Goal: Transaction & Acquisition: Purchase product/service

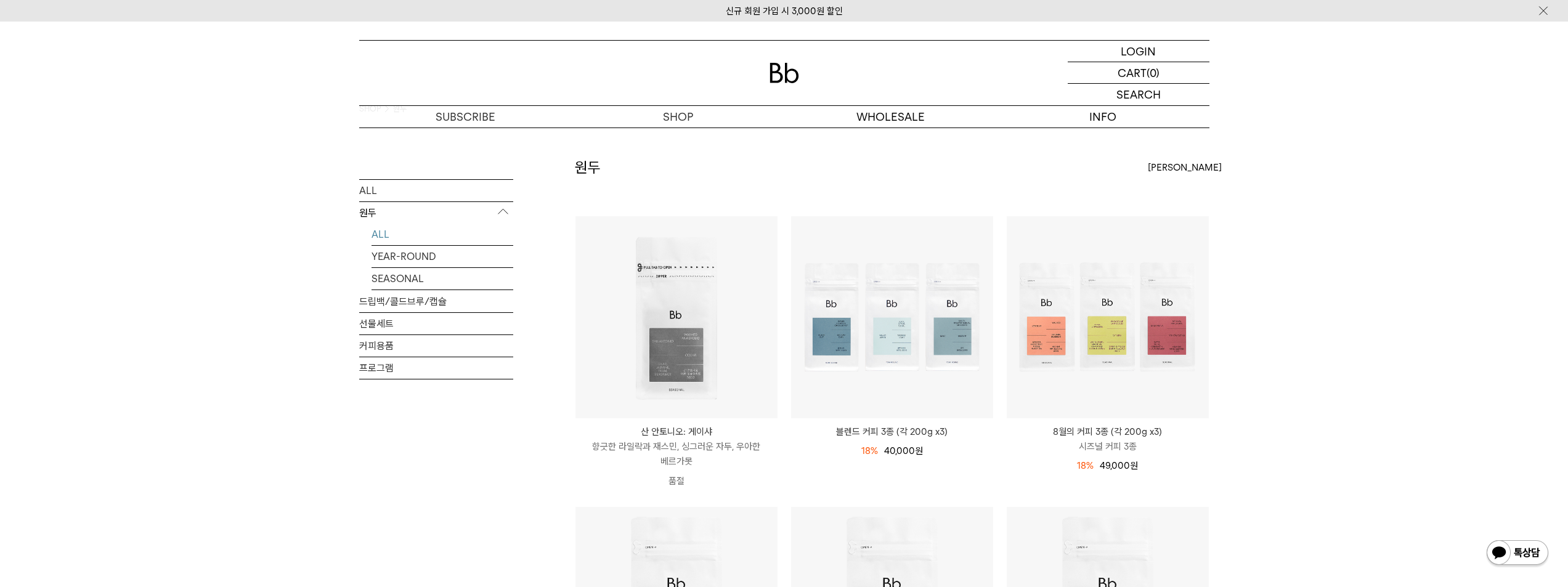
scroll to position [62, 0]
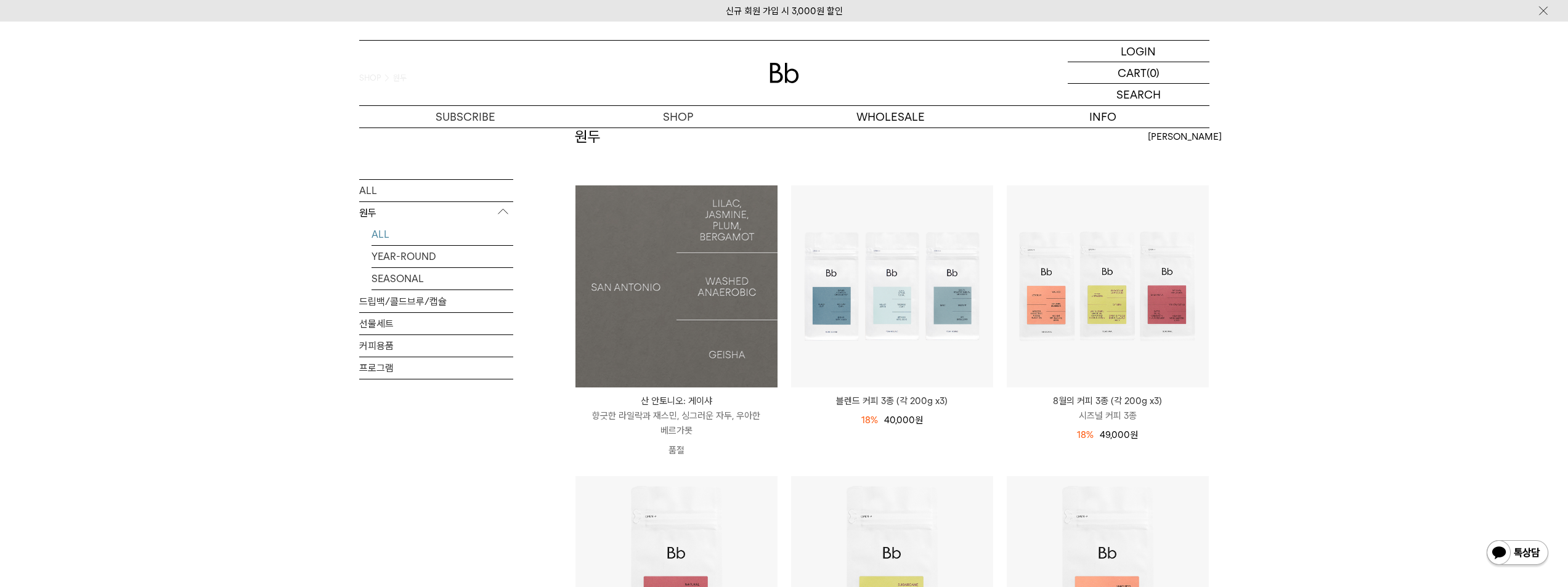
click at [680, 251] on img at bounding box center [676, 287] width 202 height 202
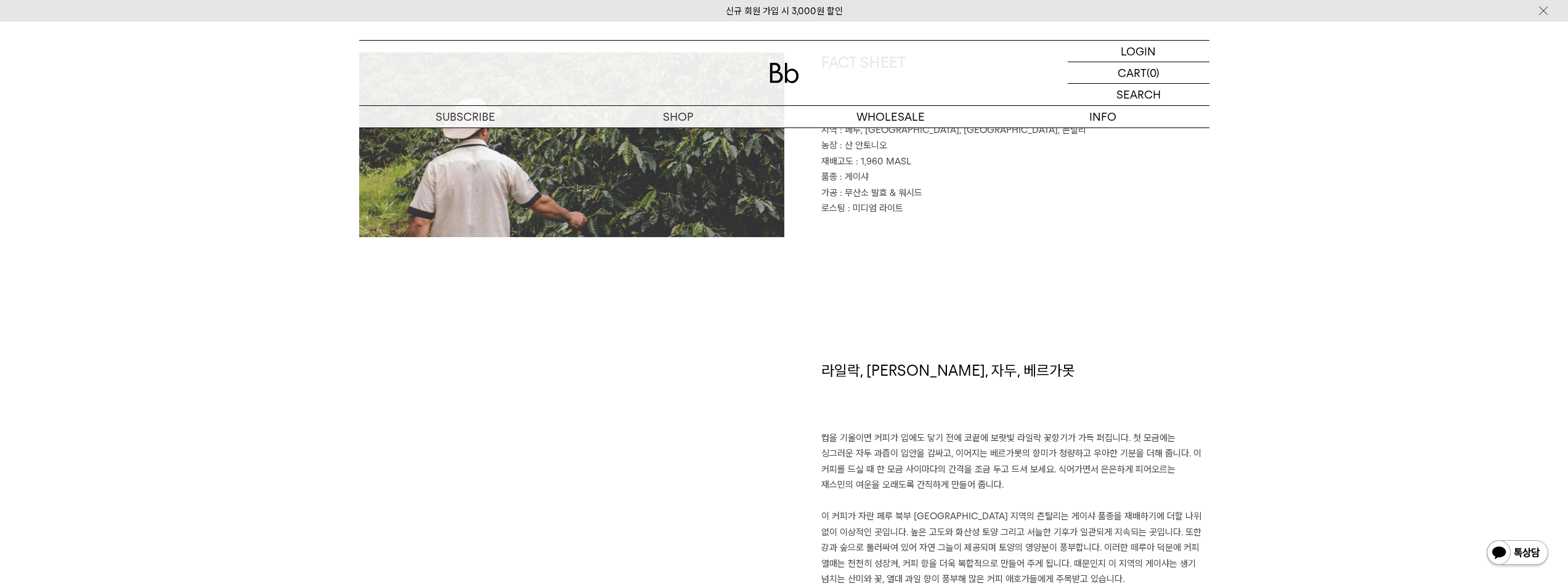
scroll to position [801, 0]
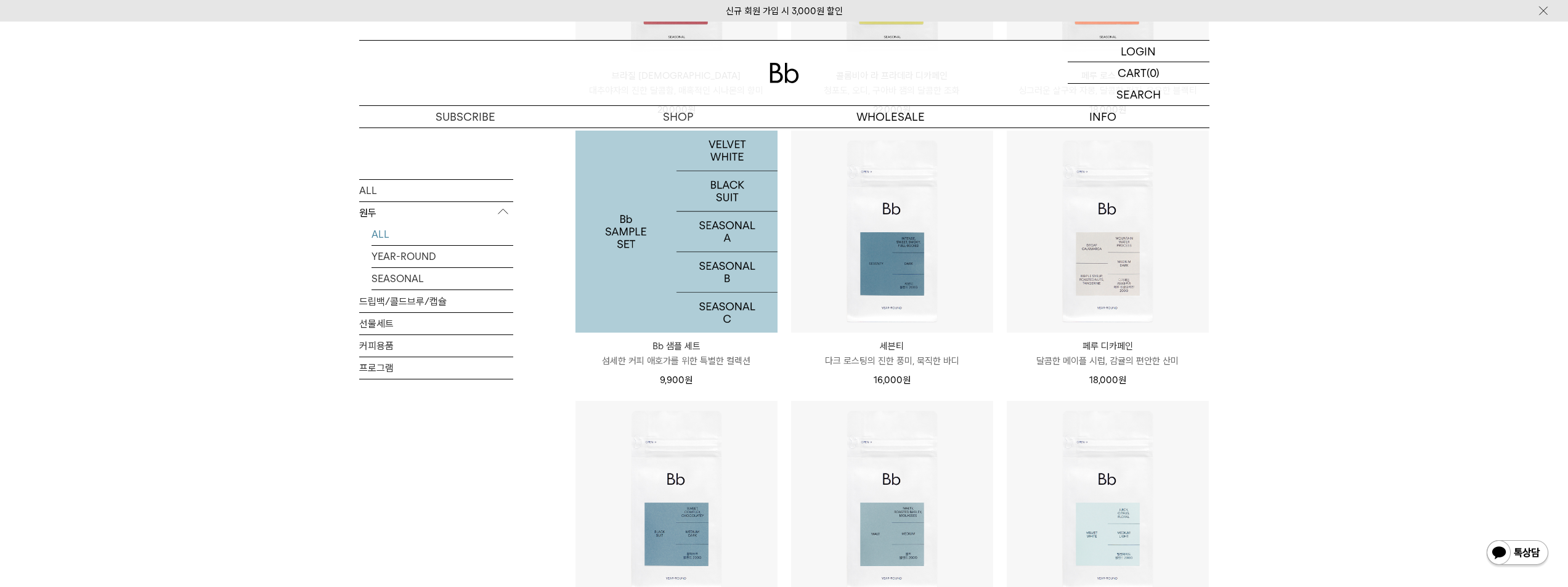
scroll to position [986, 0]
